Goal: Obtain resource: Obtain resource

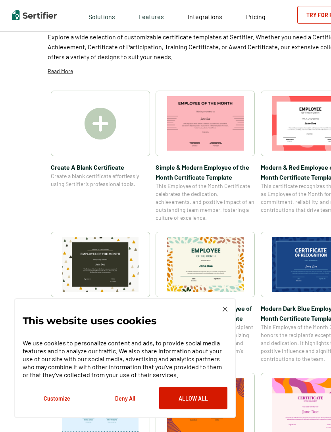
scroll to position [48, 0]
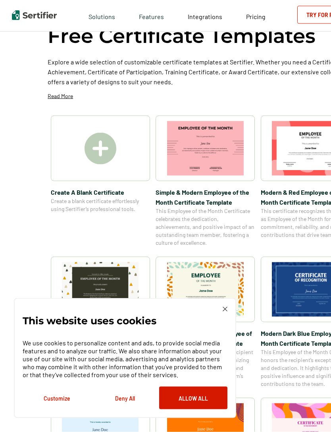
click at [99, 152] on img at bounding box center [101, 149] width 32 height 32
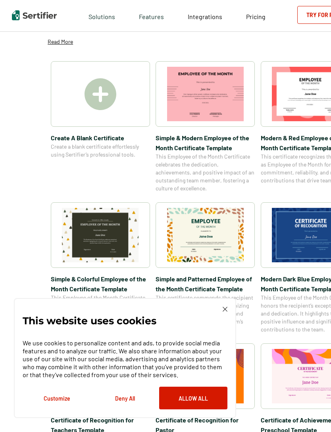
scroll to position [103, 0]
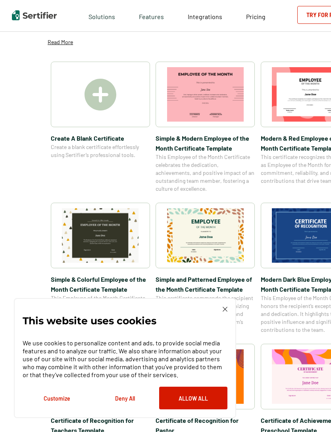
click at [314, 240] on img at bounding box center [310, 235] width 77 height 54
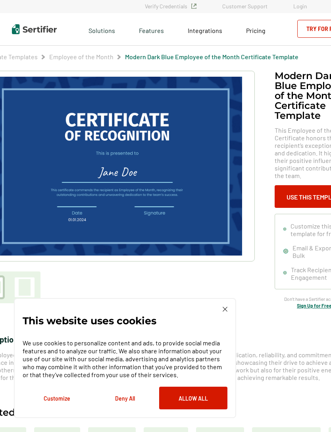
scroll to position [2, 0]
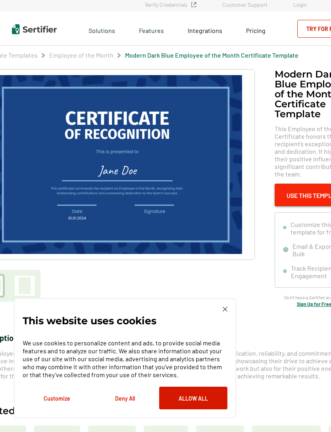
click at [310, 198] on button "Use This Template" at bounding box center [315, 195] width 80 height 23
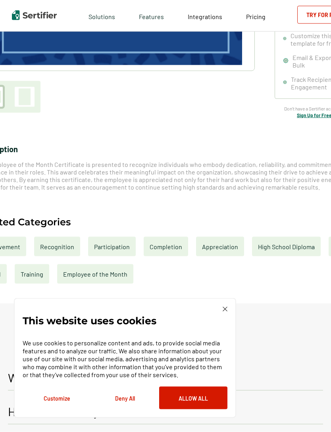
scroll to position [192, 0]
click at [124, 409] on button "Deny All" at bounding box center [125, 398] width 68 height 23
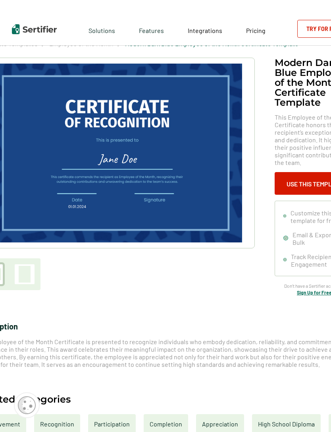
scroll to position [12, 0]
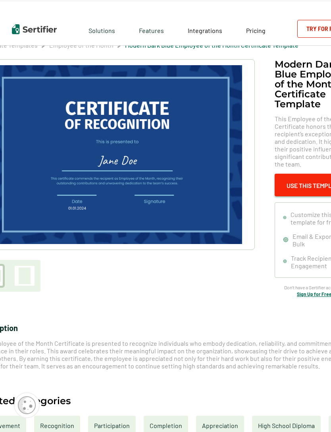
click at [315, 186] on button "Use This Template" at bounding box center [315, 185] width 80 height 23
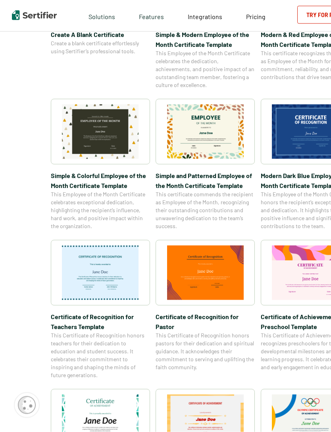
scroll to position [191, 0]
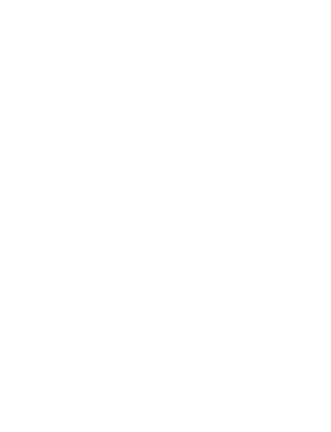
click at [221, 209] on div at bounding box center [165, 216] width 331 height 432
click at [270, 238] on div at bounding box center [165, 216] width 331 height 432
